Goal: Communication & Community: Answer question/provide support

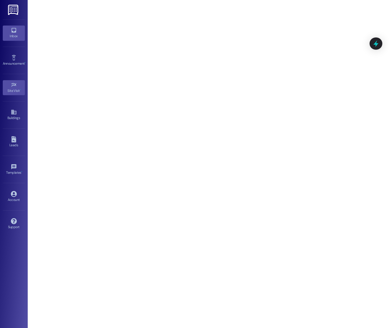
click at [8, 32] on link "Inbox" at bounding box center [14, 32] width 22 height 15
click at [12, 35] on div "Inbox" at bounding box center [14, 36] width 28 height 6
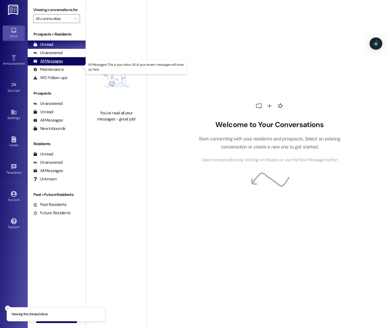
click at [54, 64] on div "All Messages" at bounding box center [48, 61] width 30 height 6
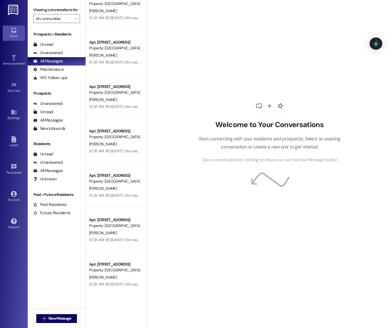
scroll to position [238, 0]
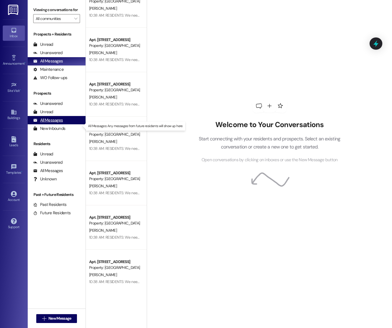
click at [60, 123] on div "All Messages" at bounding box center [48, 120] width 30 height 6
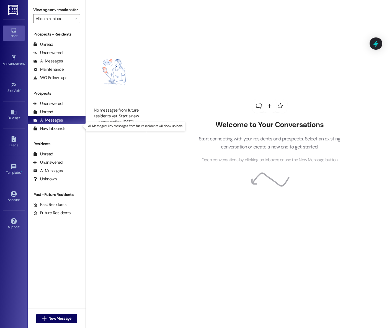
click at [68, 124] on div "All Messages (undefined)" at bounding box center [57, 120] width 58 height 8
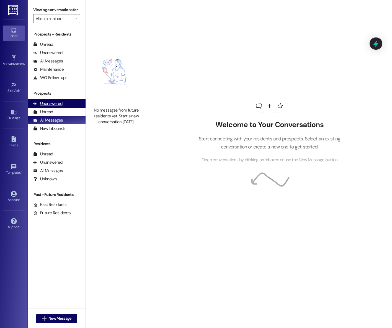
click at [60, 106] on div "Unanswered" at bounding box center [47, 104] width 29 height 6
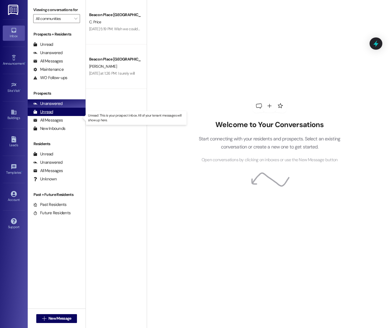
click at [62, 116] on div "Unread (0)" at bounding box center [57, 112] width 58 height 8
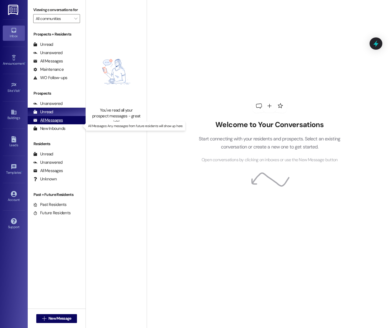
click at [63, 124] on div "All Messages (undefined)" at bounding box center [57, 120] width 58 height 8
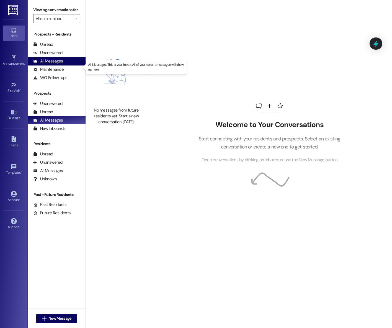
click at [58, 64] on div "All Messages" at bounding box center [48, 61] width 30 height 6
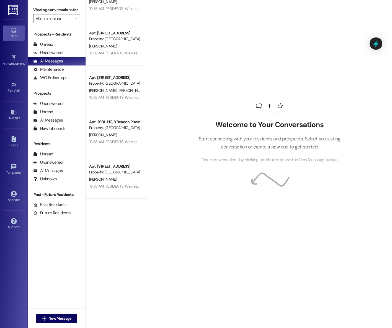
scroll to position [0, 0]
